Goal: Information Seeking & Learning: Learn about a topic

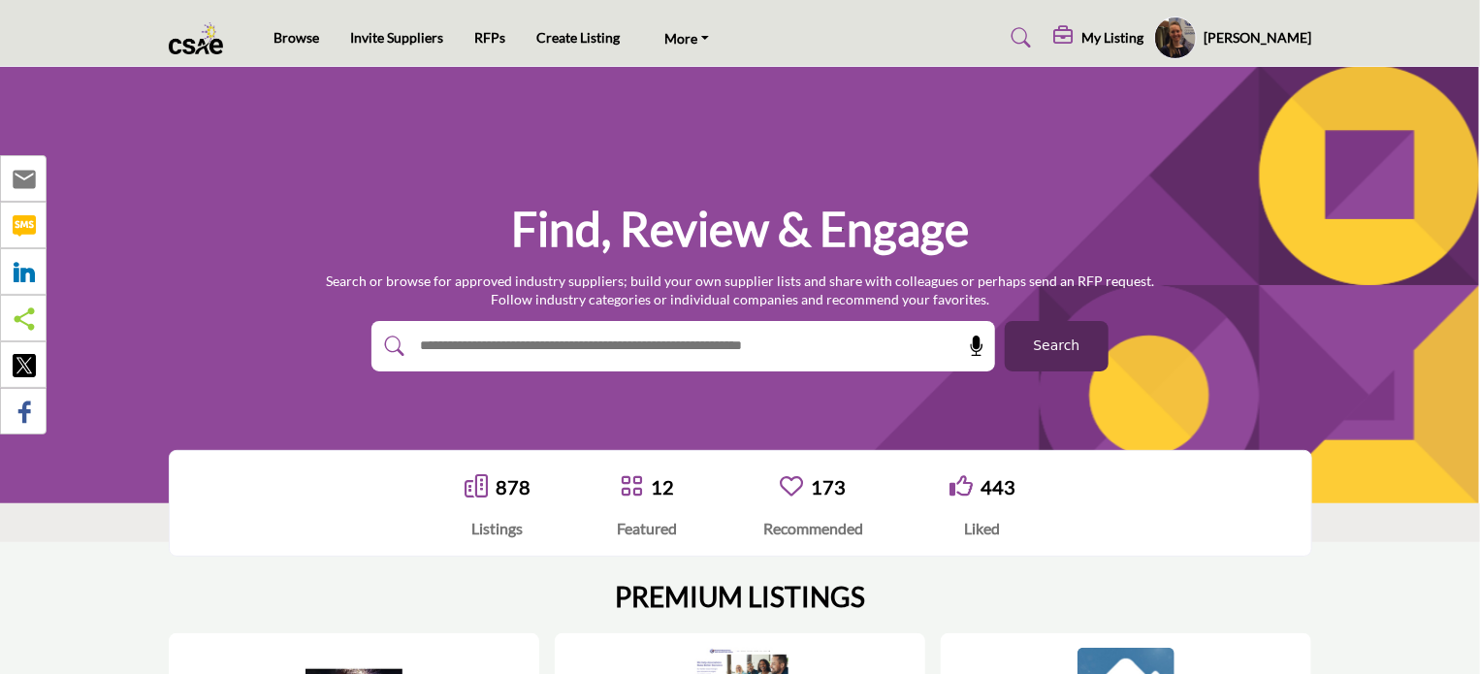
click at [486, 22] on div "Browse Invite Suppliers RFPs Create Listing More" at bounding box center [740, 37] width 1164 height 43
click at [486, 32] on link "RFPs" at bounding box center [489, 37] width 31 height 16
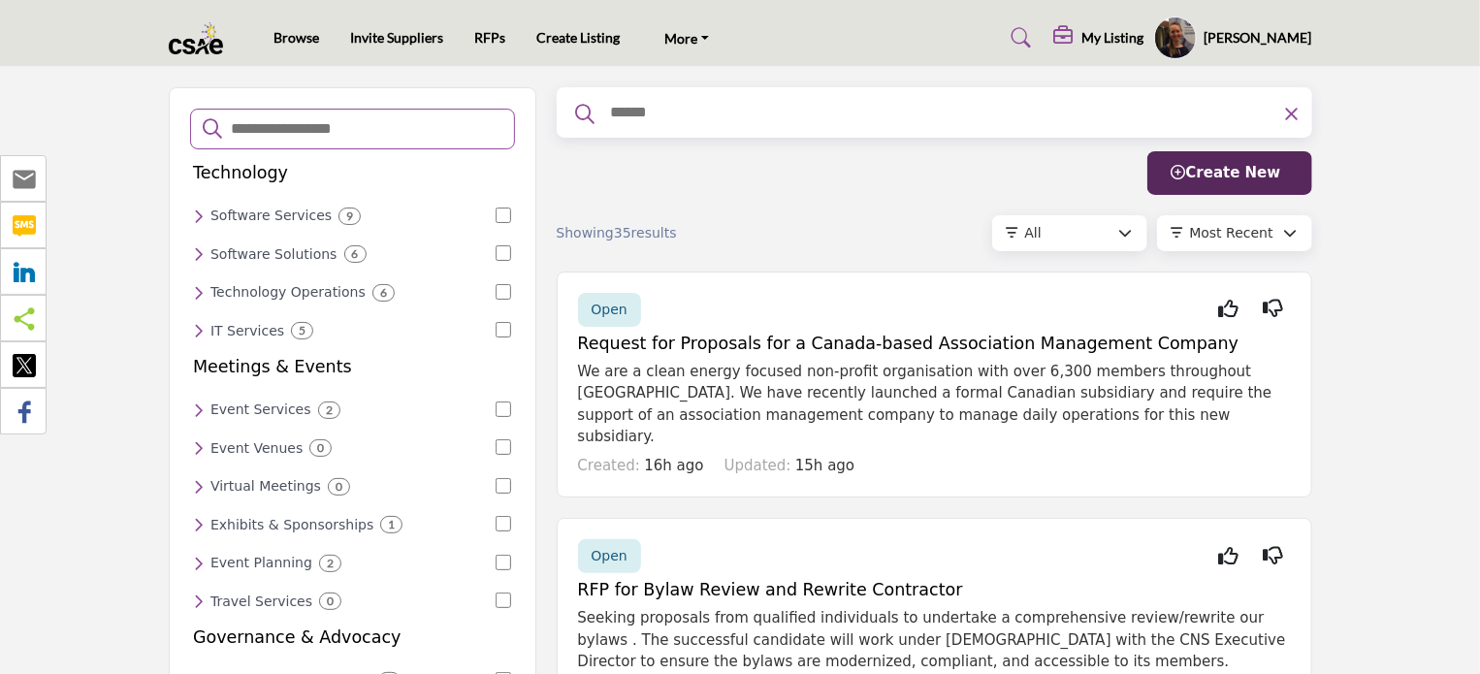
click at [1138, 43] on h5 "My Listing" at bounding box center [1113, 37] width 62 height 17
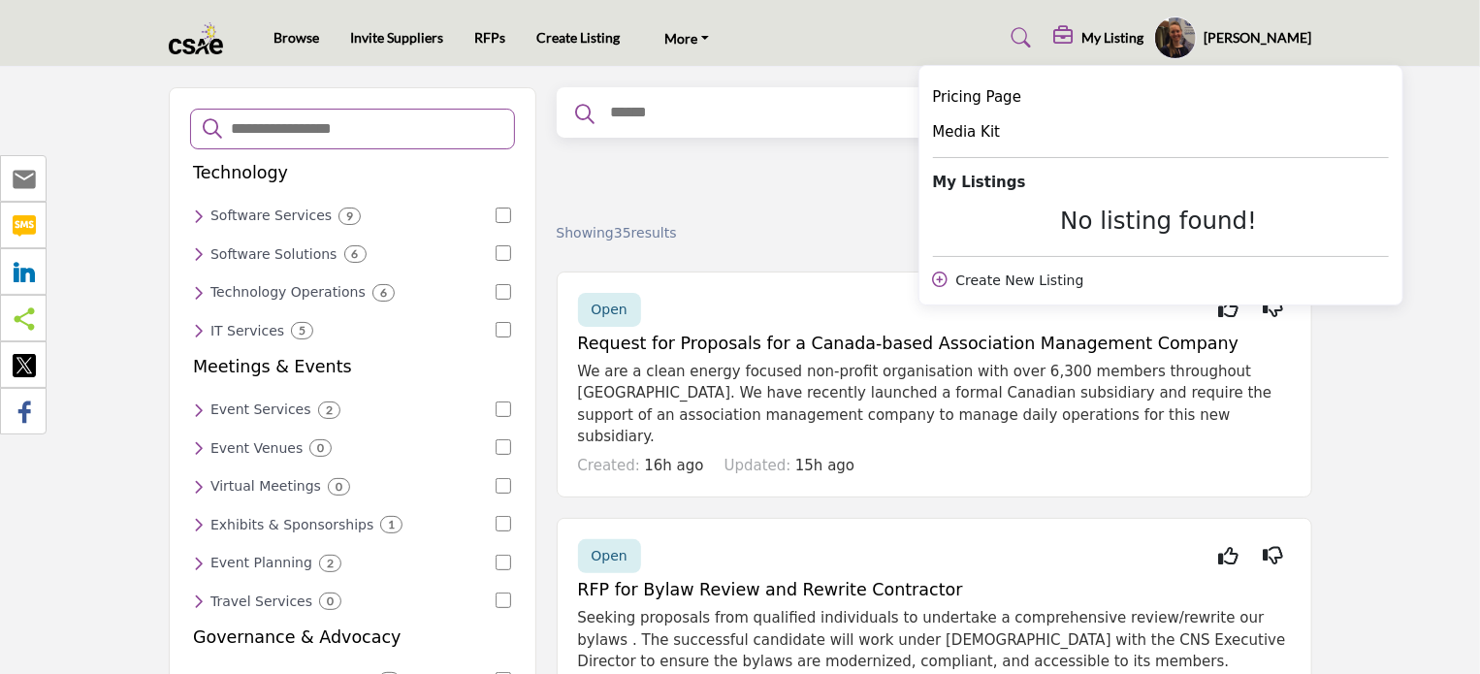
click at [1162, 228] on div "No listing found!" at bounding box center [1159, 221] width 453 height 28
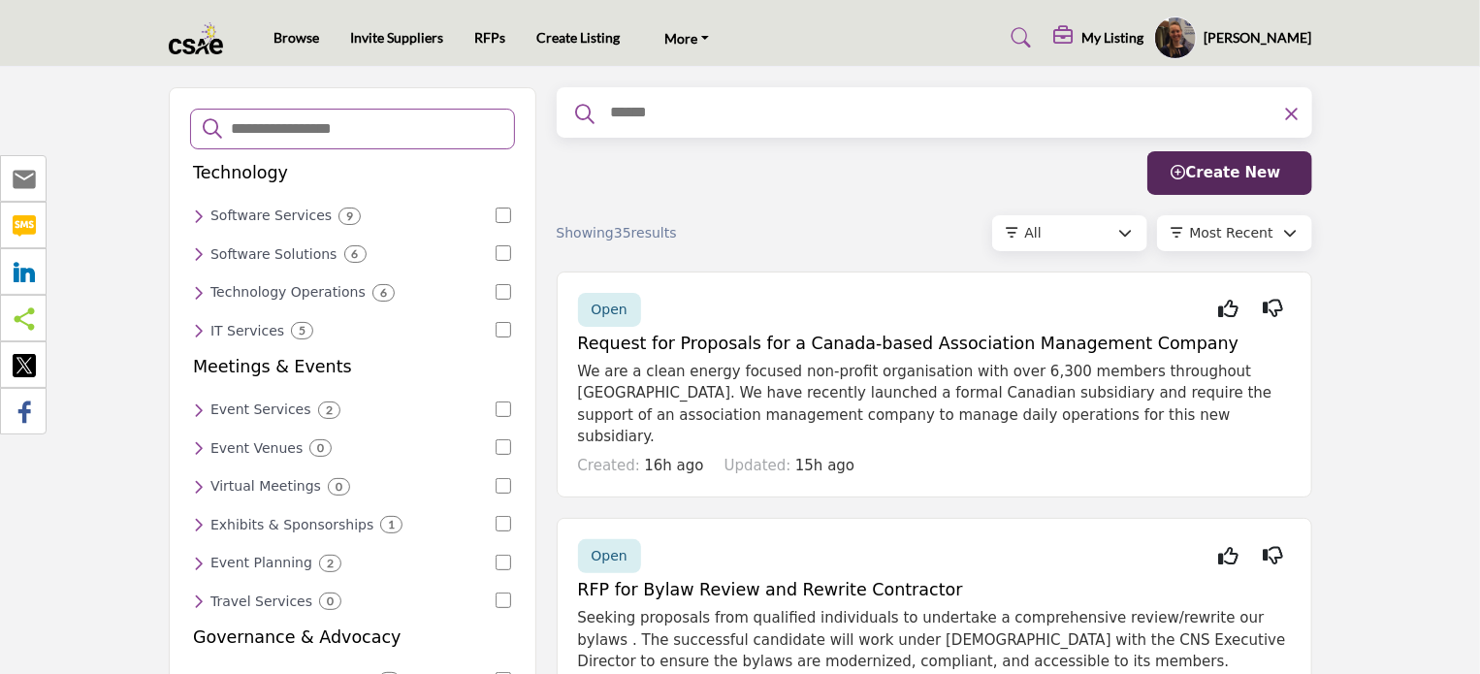
click at [1144, 37] on h5 "My Listing" at bounding box center [1113, 37] width 62 height 17
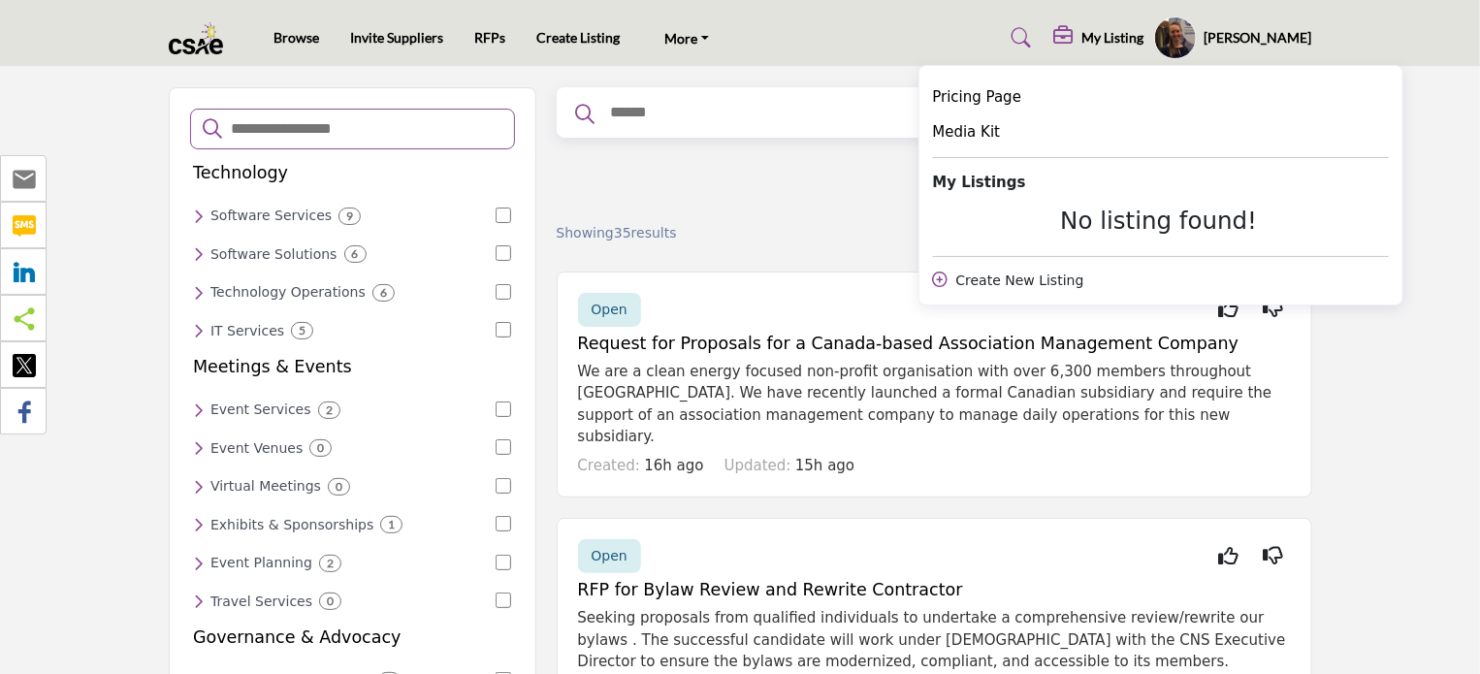
click at [799, 216] on div "Showing 35 results All All Open Closed Viewed My RFPs" at bounding box center [934, 233] width 755 height 36
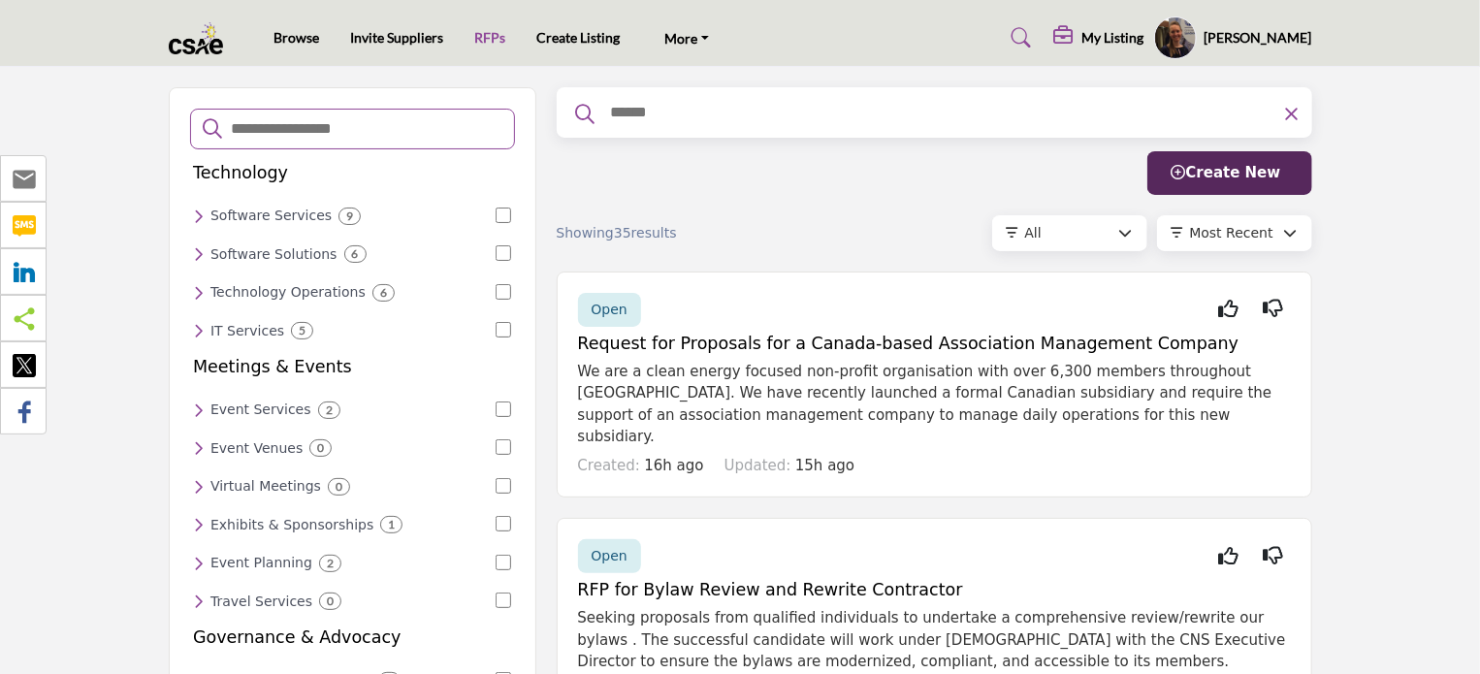
click at [481, 32] on link "RFPs" at bounding box center [489, 37] width 31 height 16
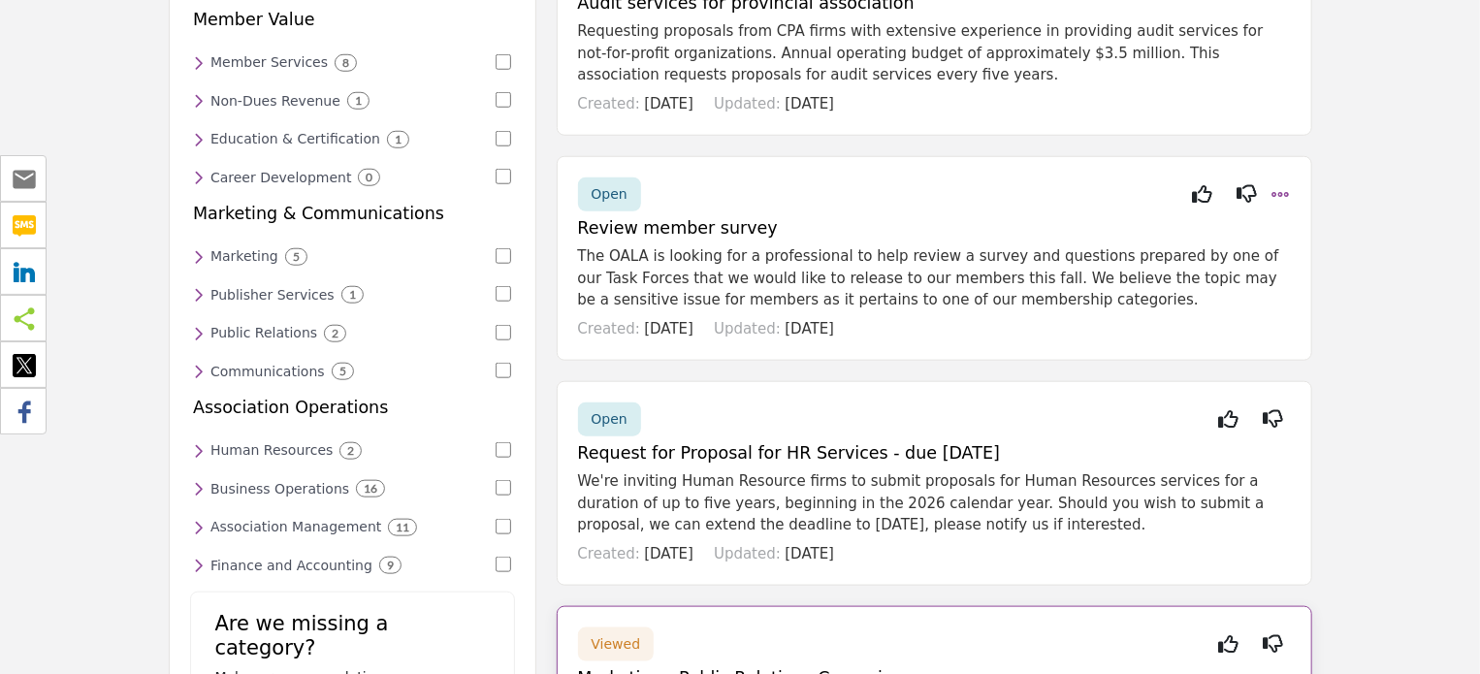
scroll to position [756, 0]
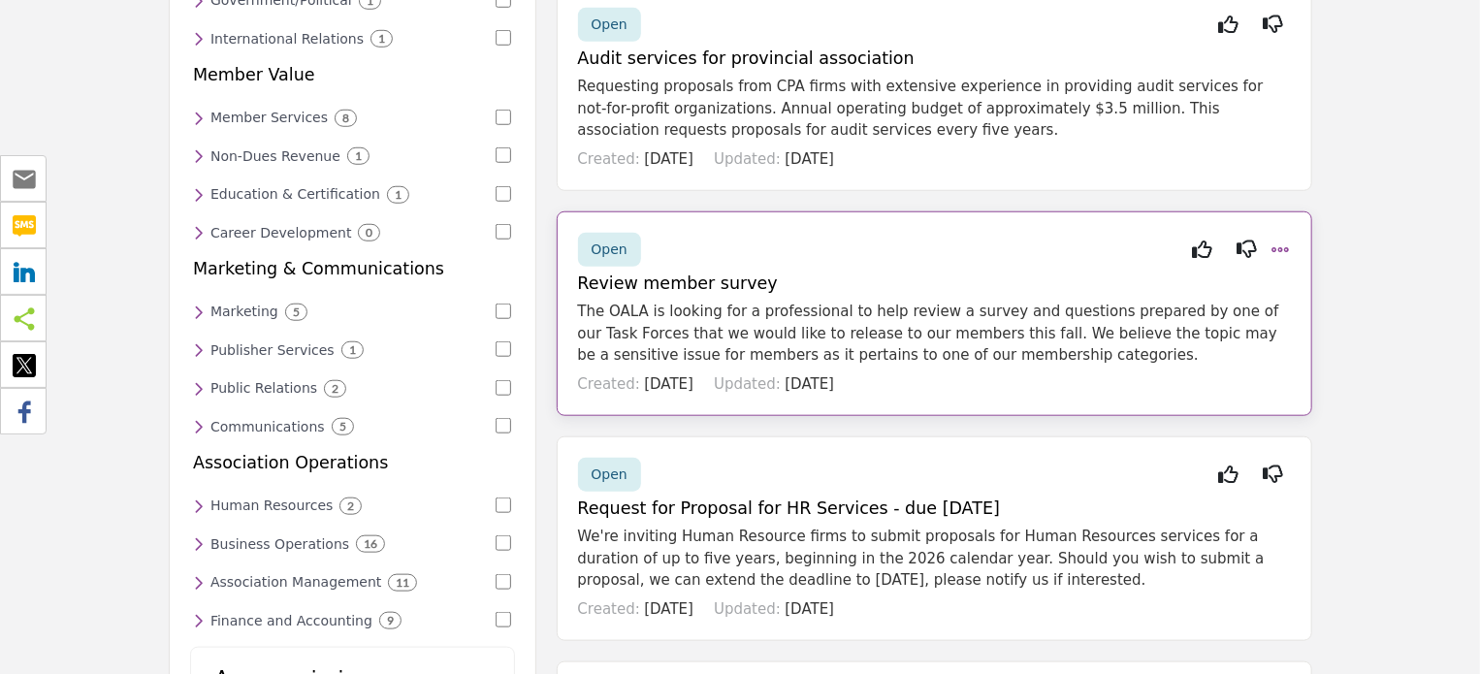
click at [898, 313] on p "The OALA is looking for a professional to help review a survey and questions pr…" at bounding box center [934, 334] width 713 height 66
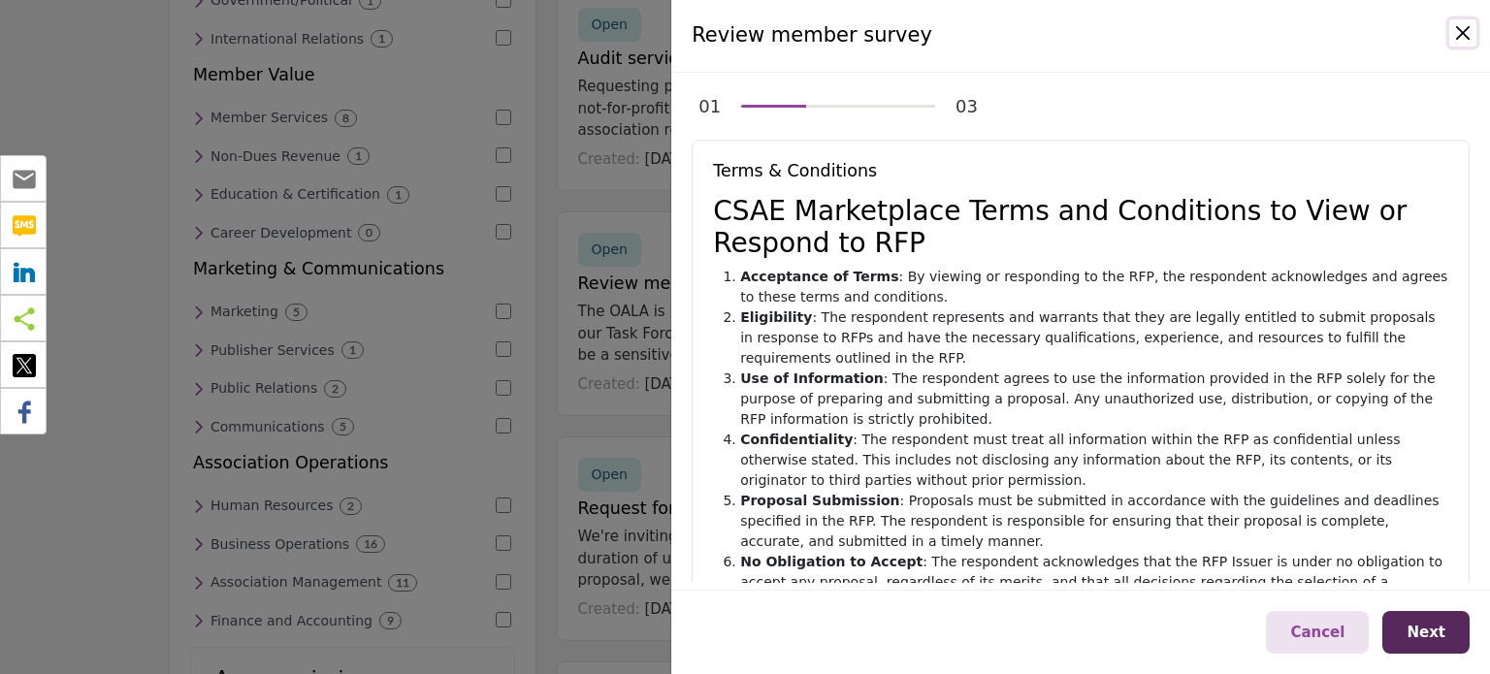
click at [1459, 27] on button "Close" at bounding box center [1462, 32] width 27 height 27
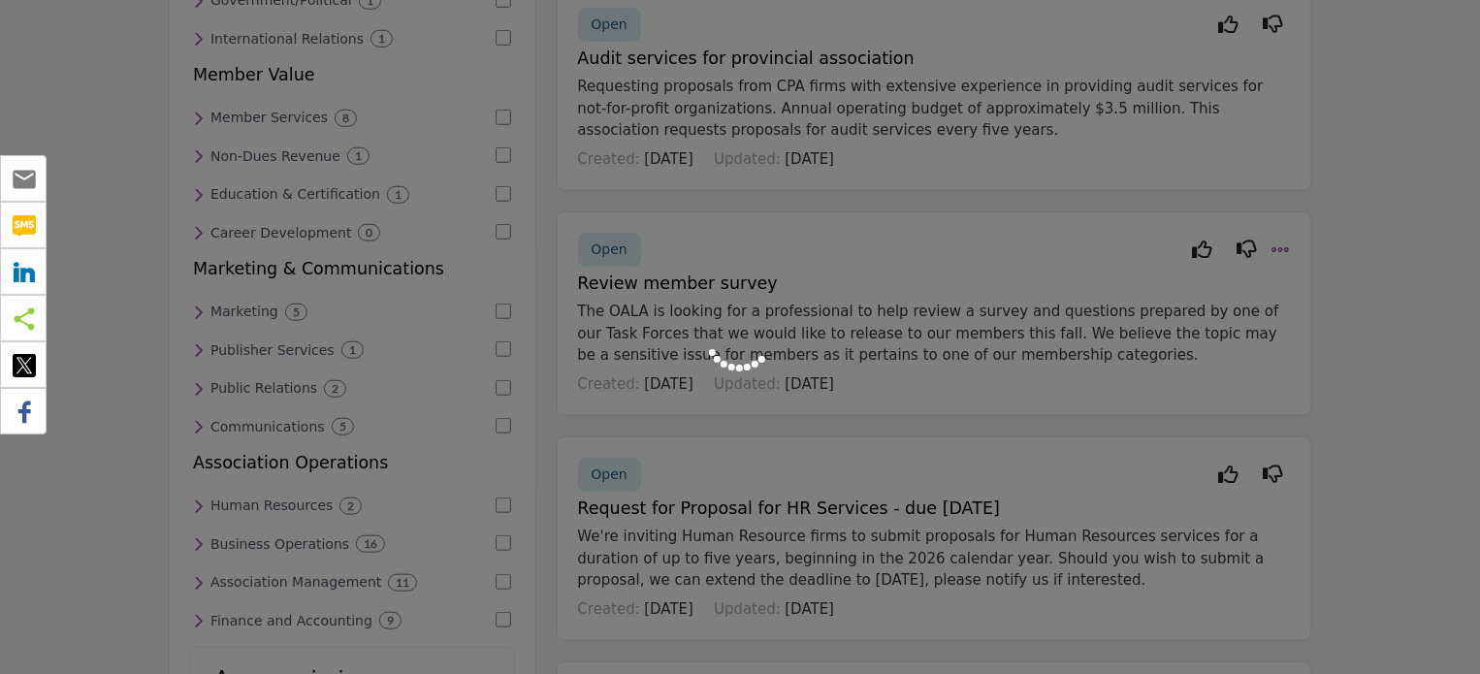
click at [1283, 227] on div at bounding box center [740, 337] width 1480 height 674
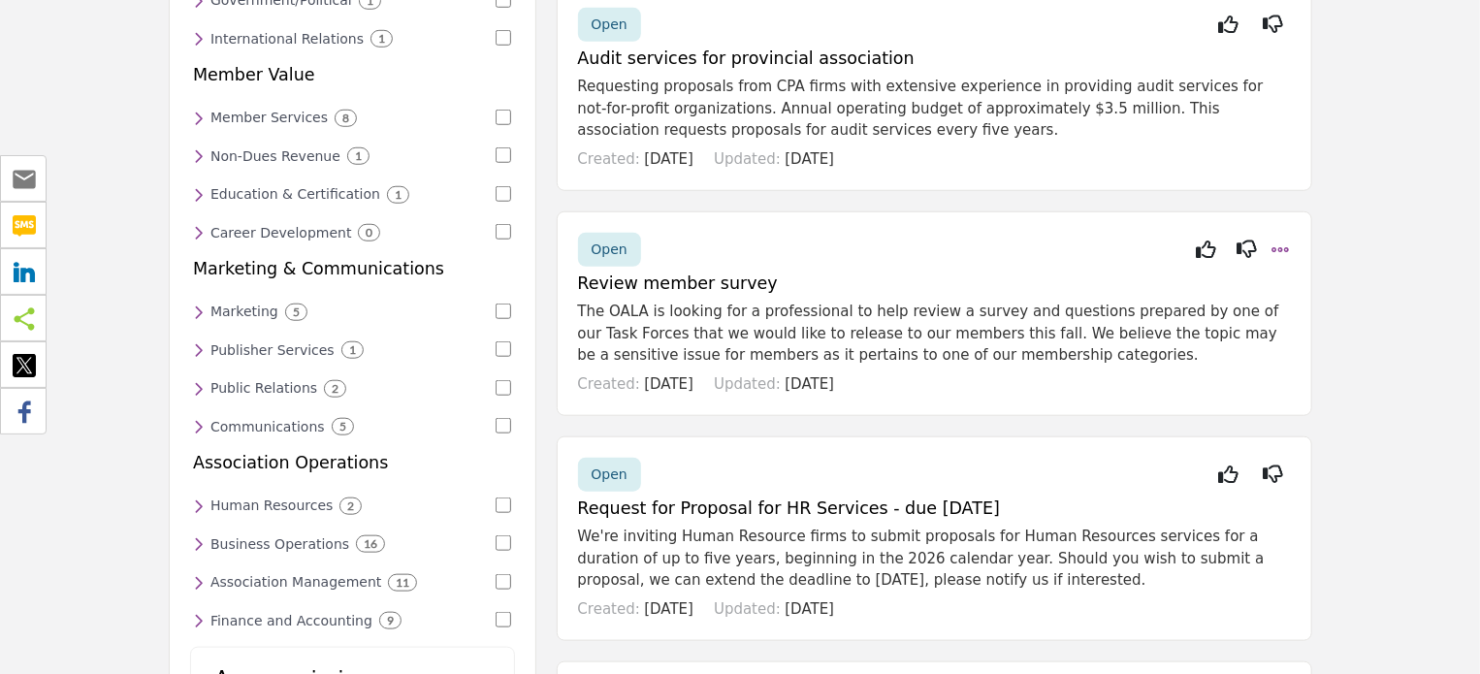
click at [1281, 237] on icon at bounding box center [1280, 248] width 19 height 23
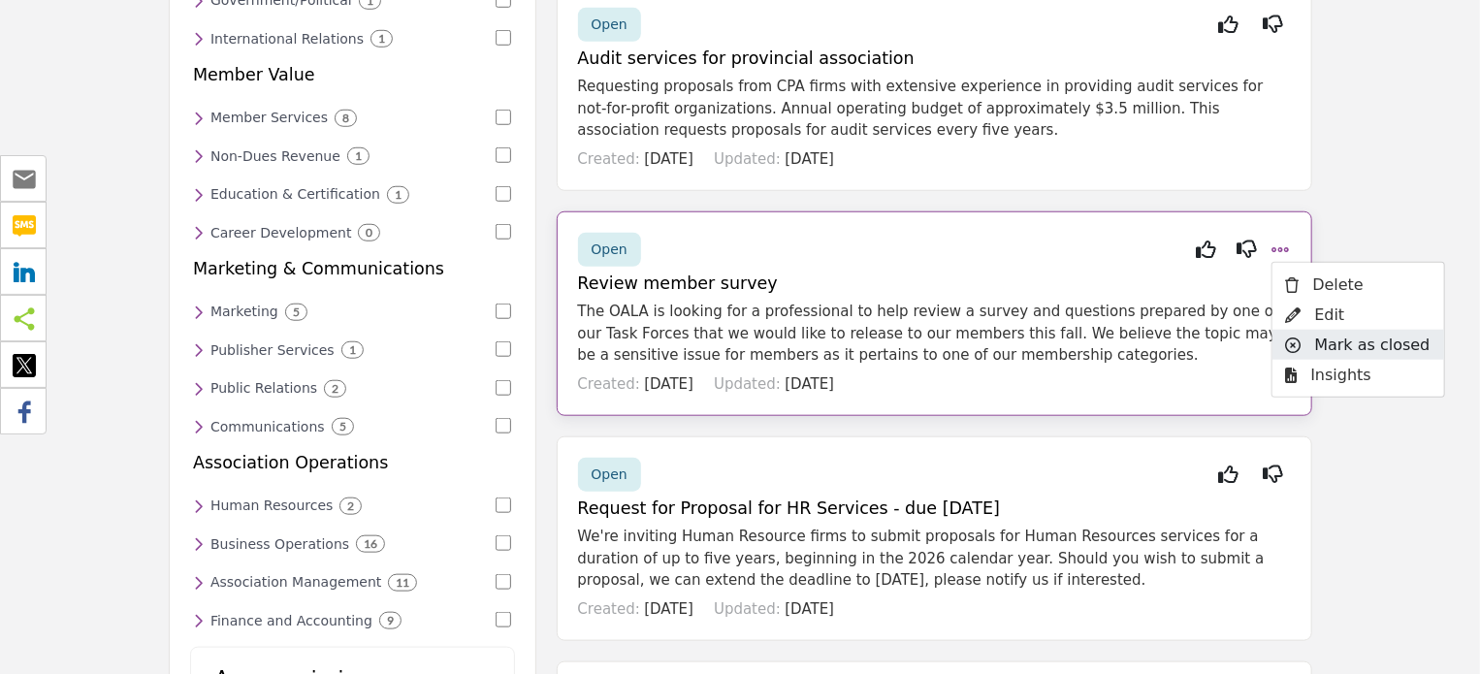
click at [1309, 330] on div "Mark as closed" at bounding box center [1358, 345] width 172 height 30
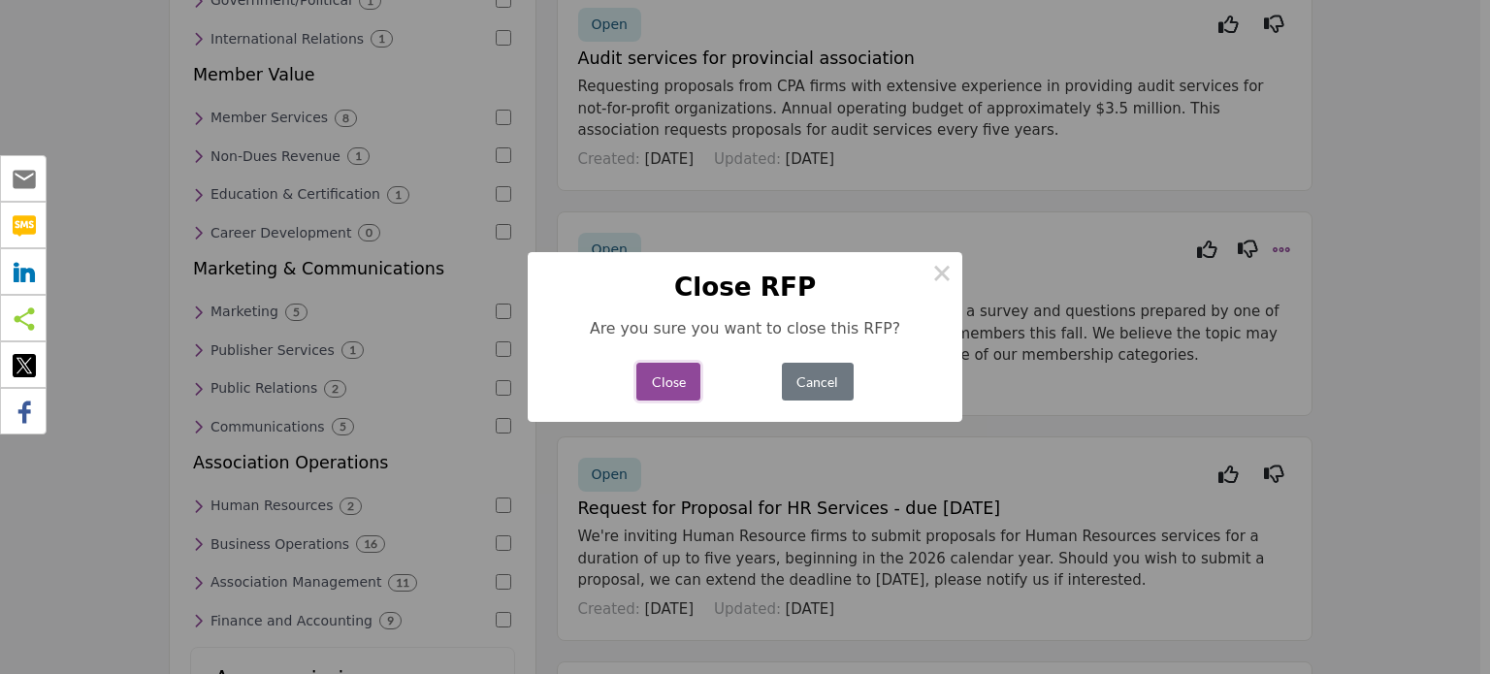
click at [687, 381] on button "Close" at bounding box center [668, 382] width 64 height 38
